Goal: Task Accomplishment & Management: Use online tool/utility

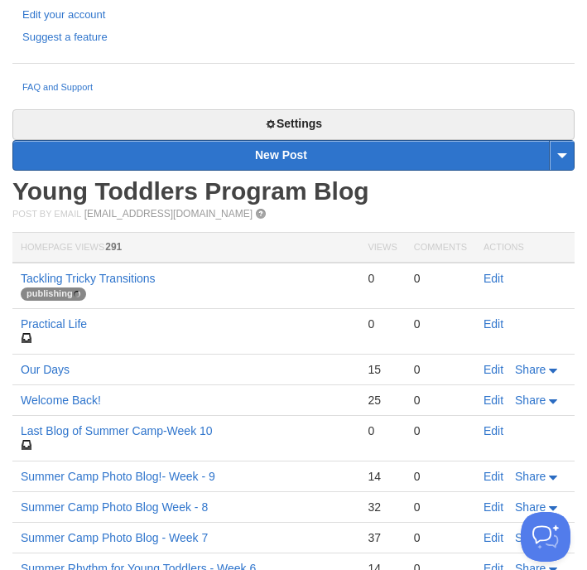
scroll to position [556, 0]
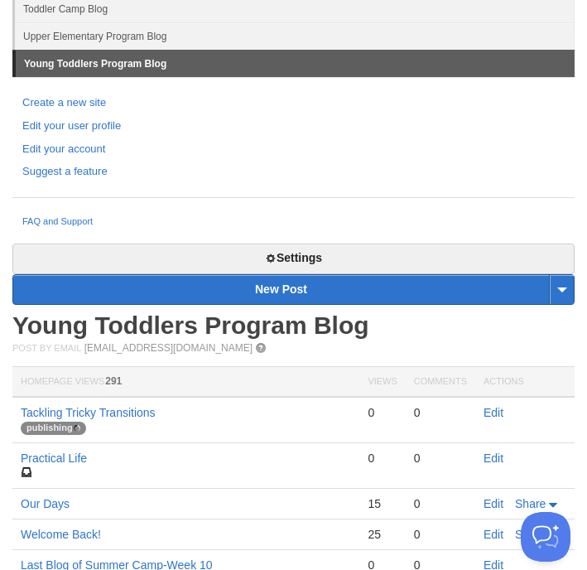
scroll to position [387, 0]
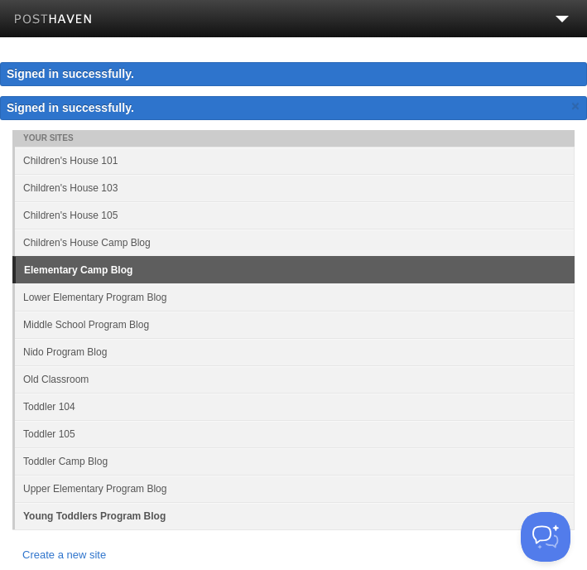
click at [104, 509] on link "Young Toddlers Program Blog" at bounding box center [295, 515] width 560 height 27
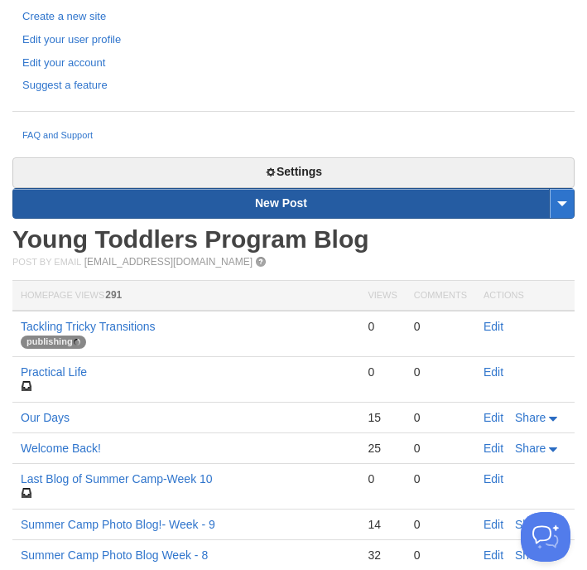
scroll to position [537, 0]
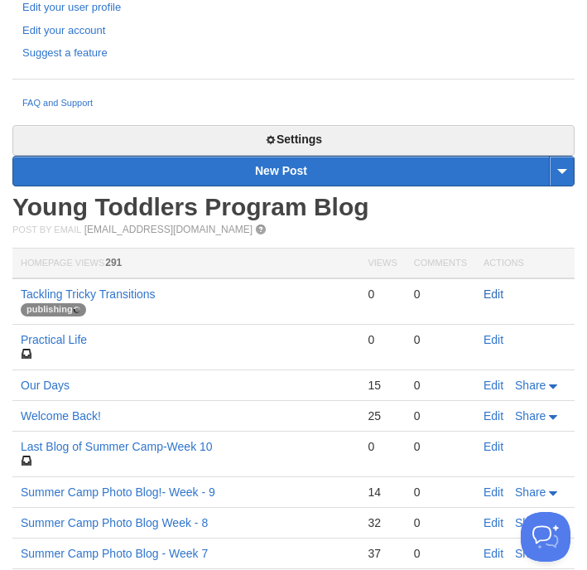
click at [498, 296] on link "Edit" at bounding box center [494, 293] width 20 height 13
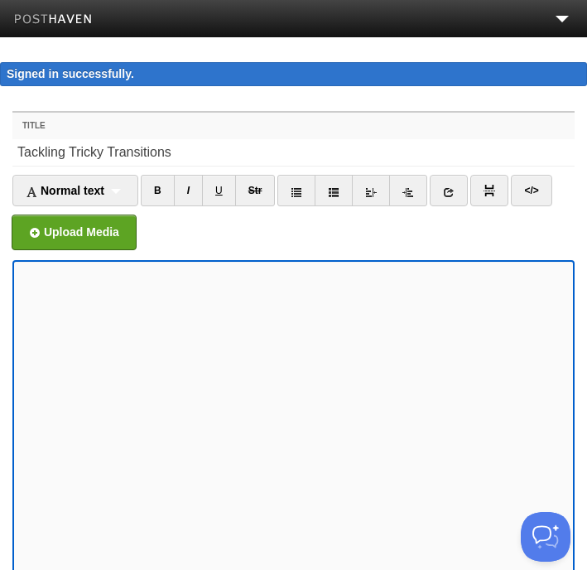
scroll to position [343, 0]
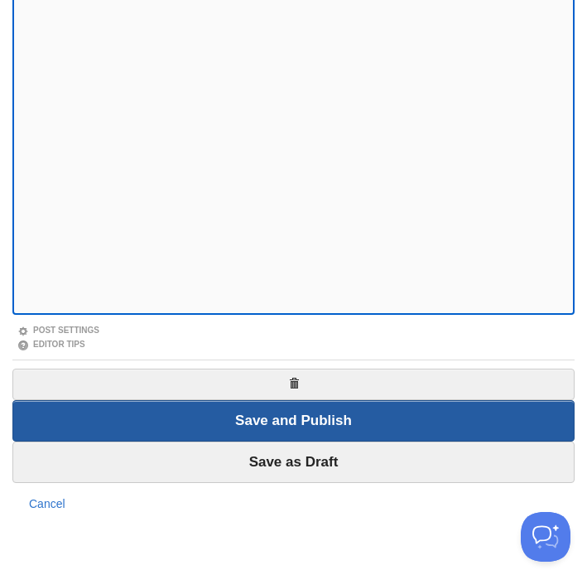
click at [363, 425] on input "Save and Publish" at bounding box center [293, 420] width 562 height 41
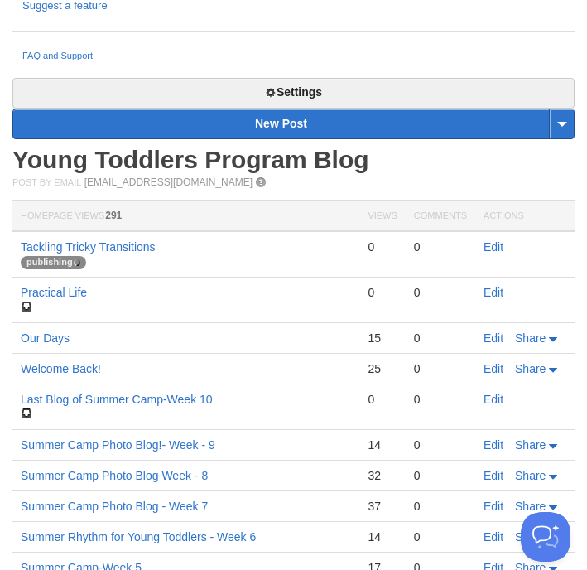
scroll to position [584, 0]
